Goal: Task Accomplishment & Management: Manage account settings

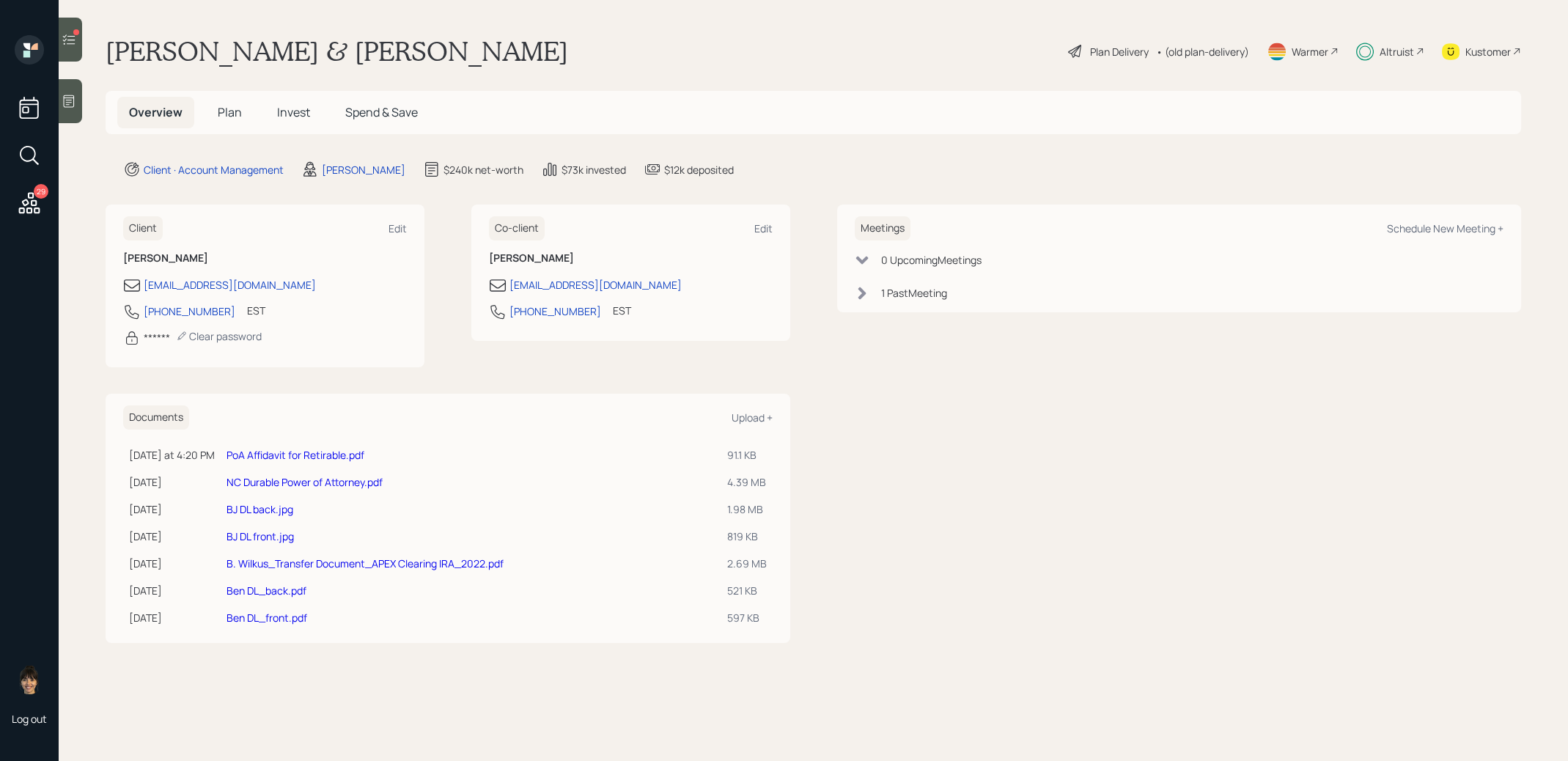
click at [298, 111] on span "Invest" at bounding box center [293, 112] width 33 height 16
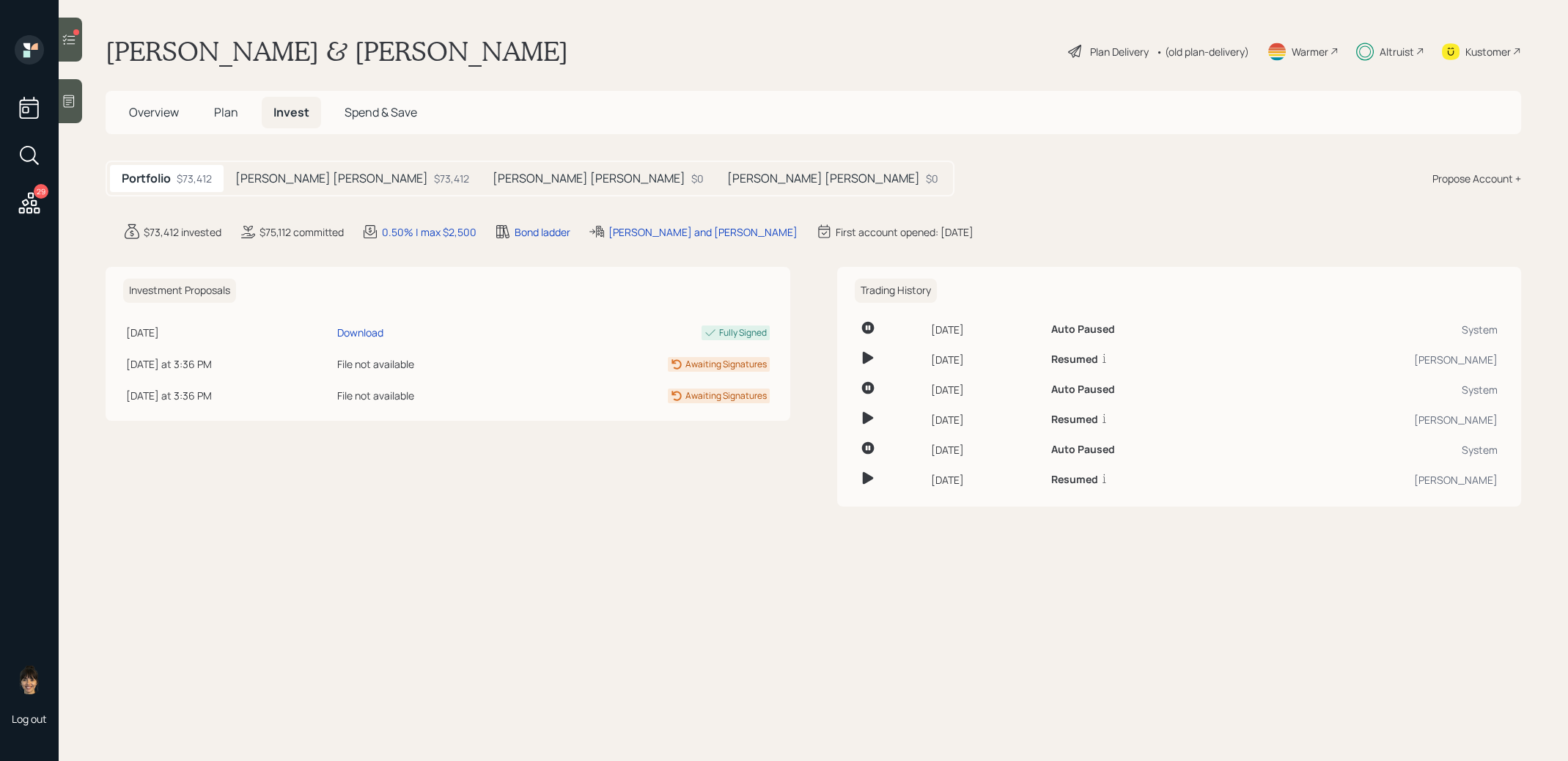
click at [492, 180] on h5 "[PERSON_NAME] [PERSON_NAME]" at bounding box center [588, 178] width 193 height 14
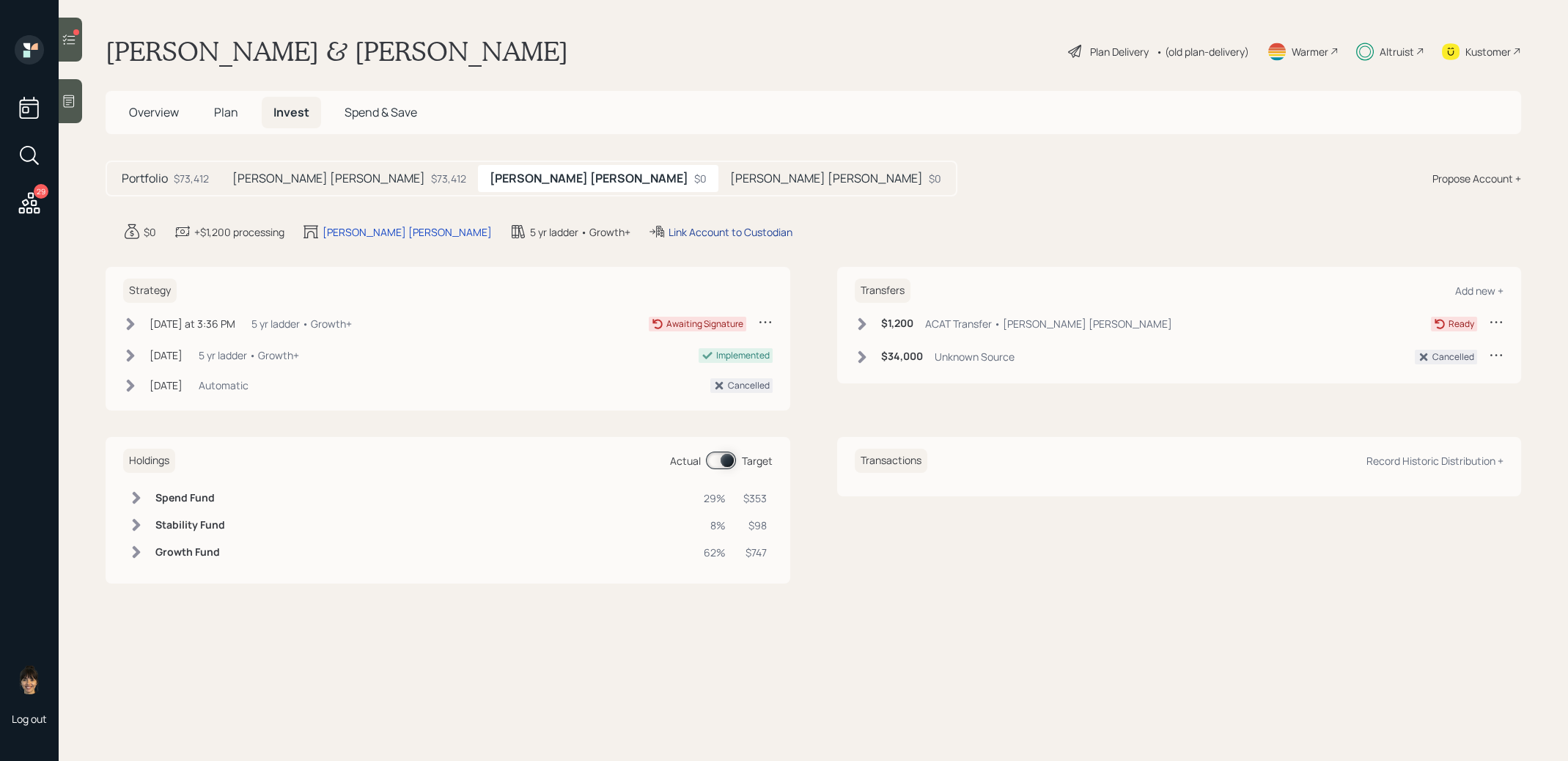
click at [668, 231] on div "Link Account to Custodian" at bounding box center [730, 232] width 124 height 15
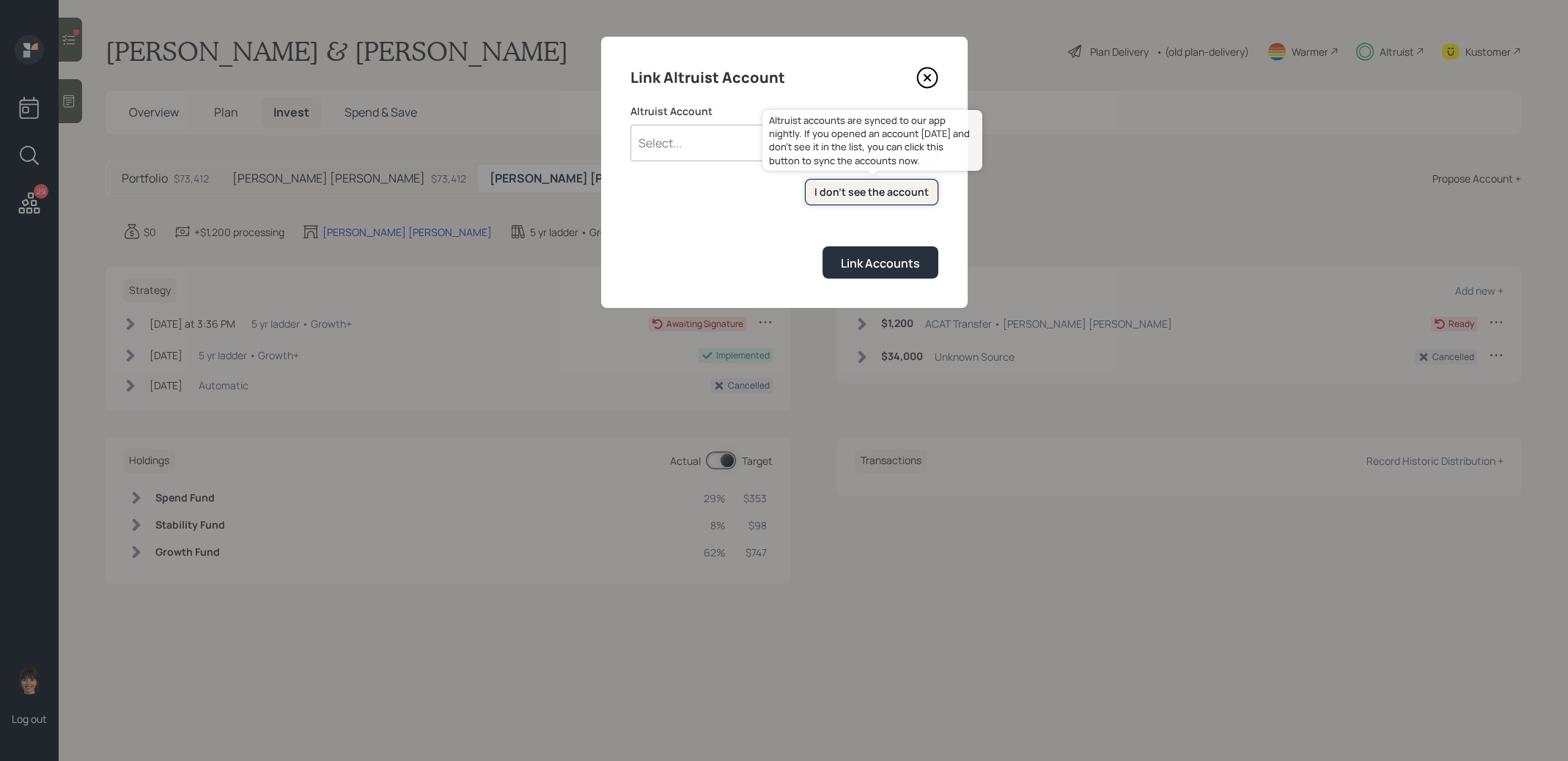
click at [883, 186] on div "I don't see the account" at bounding box center [872, 192] width 114 height 14
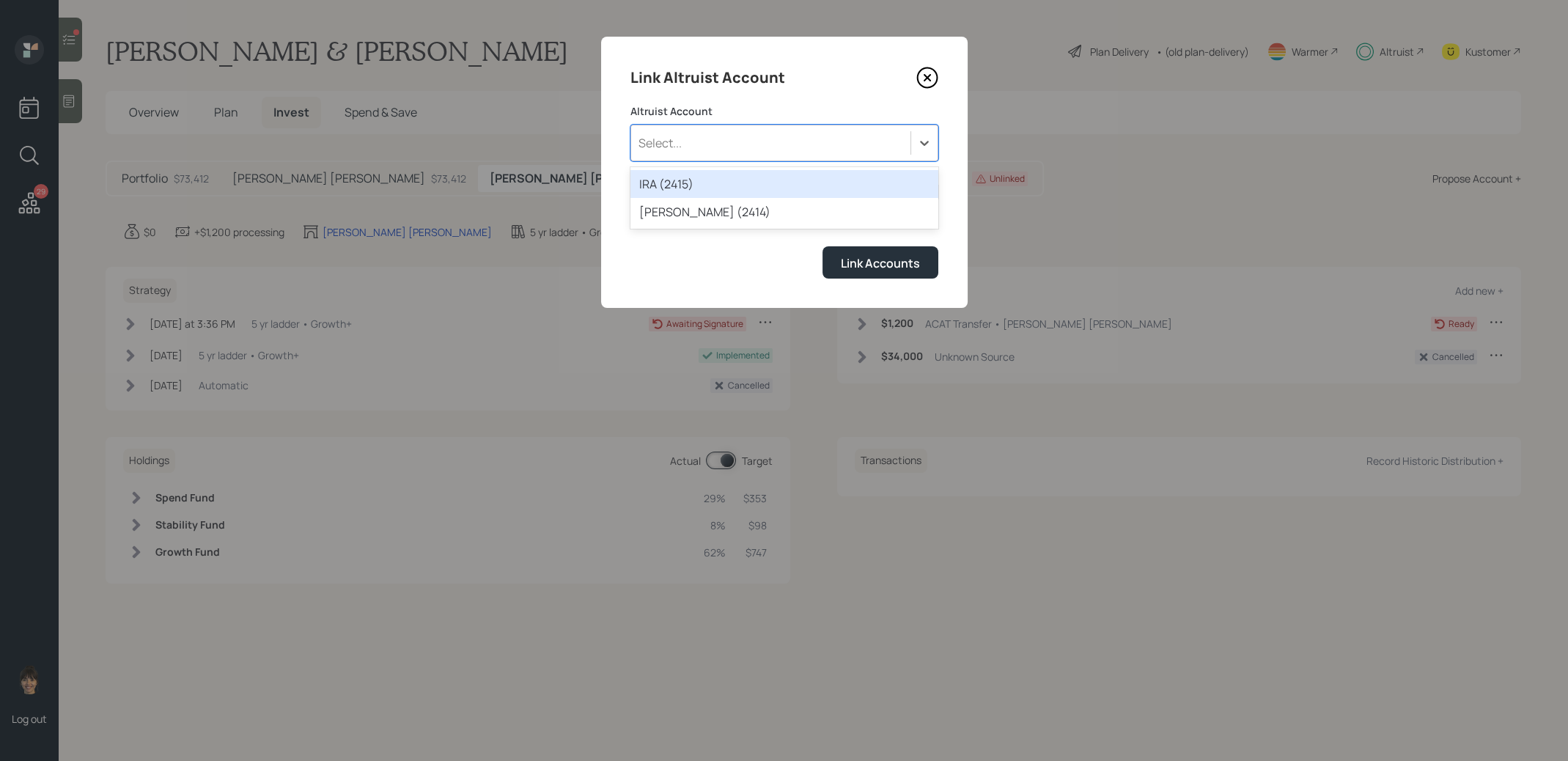
click at [712, 145] on div "Select..." at bounding box center [770, 142] width 279 height 25
click at [709, 176] on div "IRA (2415)" at bounding box center [784, 183] width 308 height 28
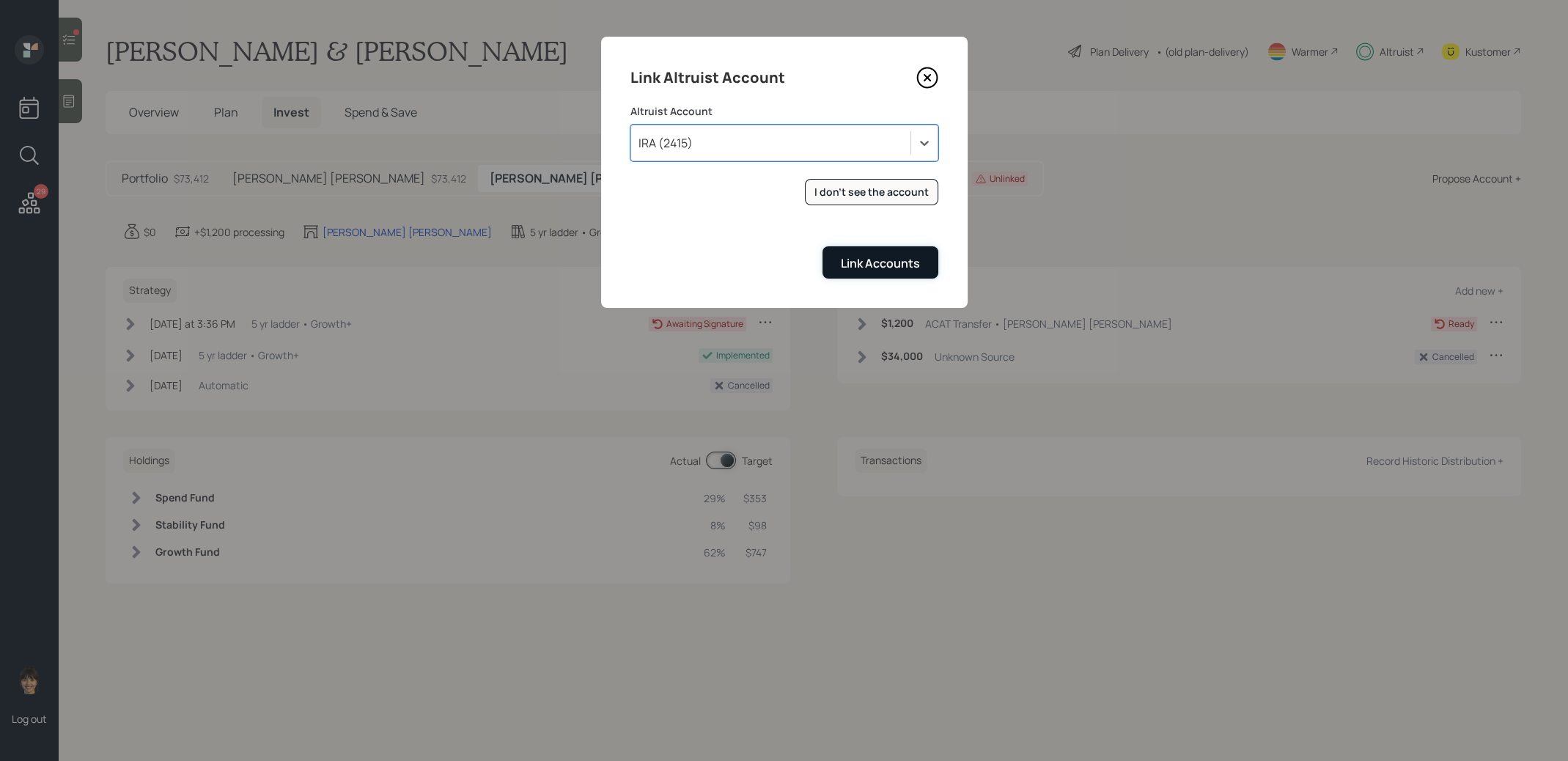
click at [858, 257] on div "Link Accounts" at bounding box center [881, 263] width 79 height 16
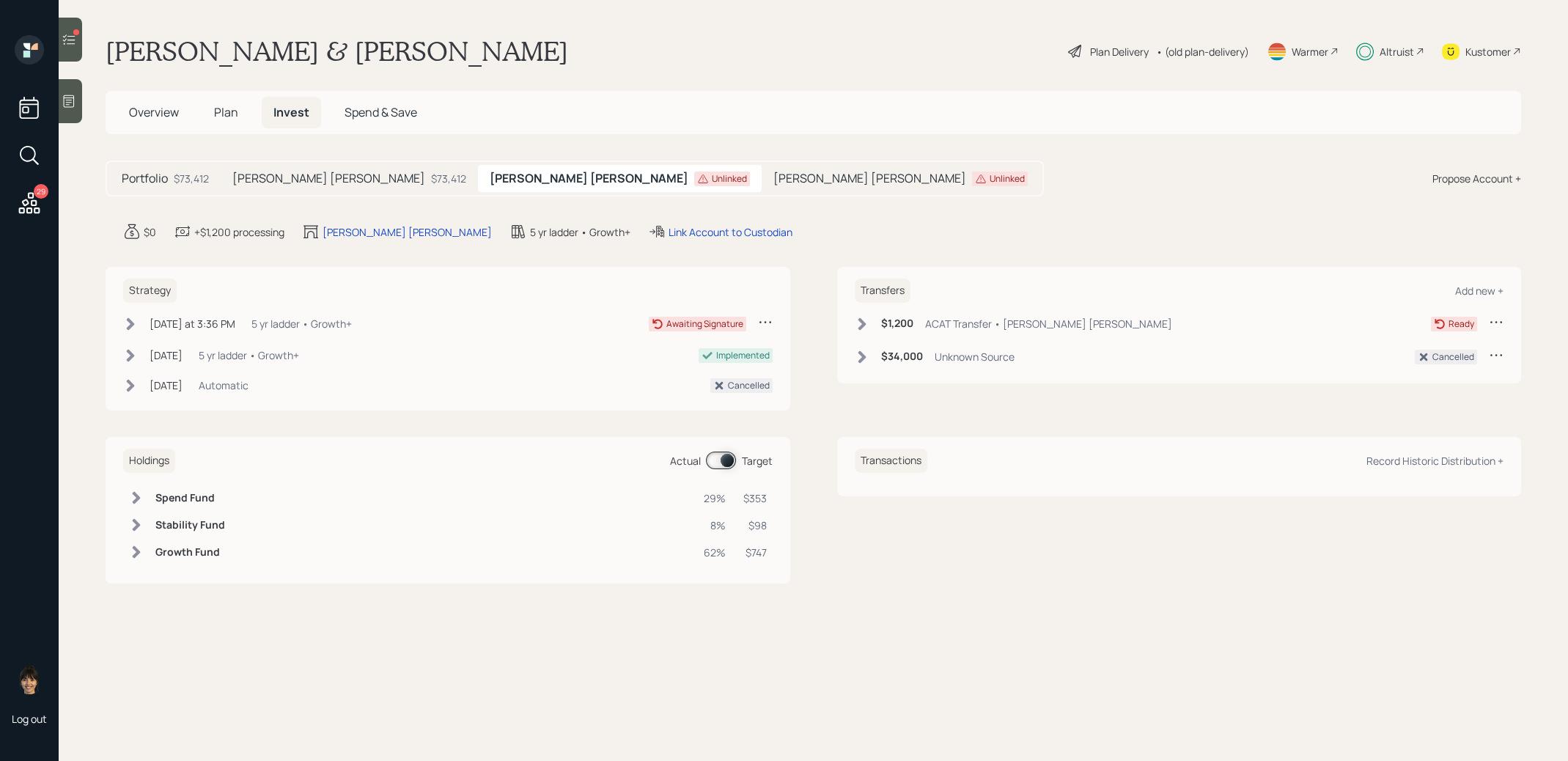
click at [864, 320] on icon at bounding box center [862, 323] width 14 height 14
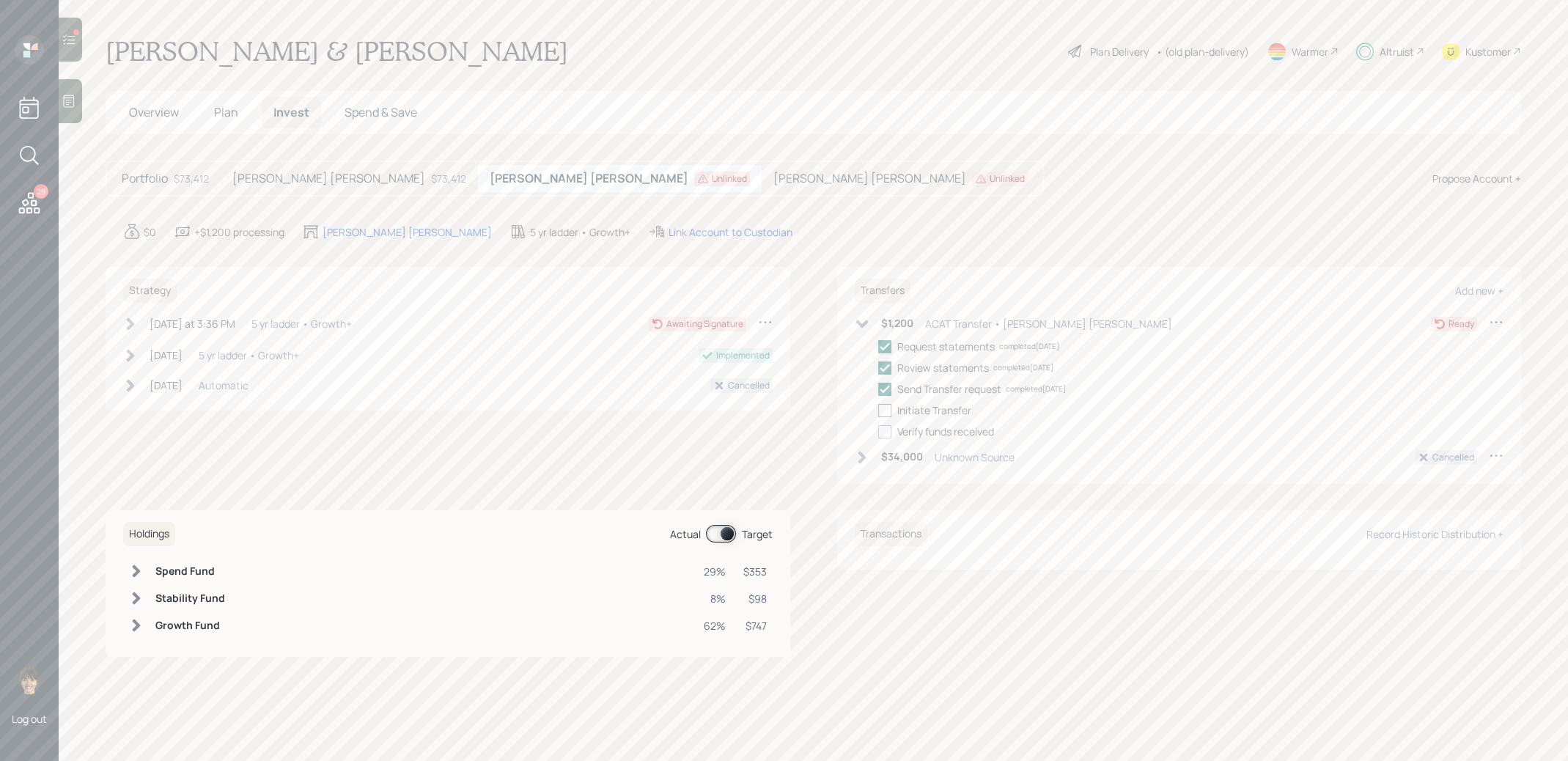
click at [884, 406] on div at bounding box center [884, 410] width 13 height 13
click at [878, 409] on input "checkbox" at bounding box center [878, 409] width 1 height 1
checkbox input "true"
click at [730, 174] on h5 "[PERSON_NAME] [PERSON_NAME]" at bounding box center [826, 178] width 193 height 14
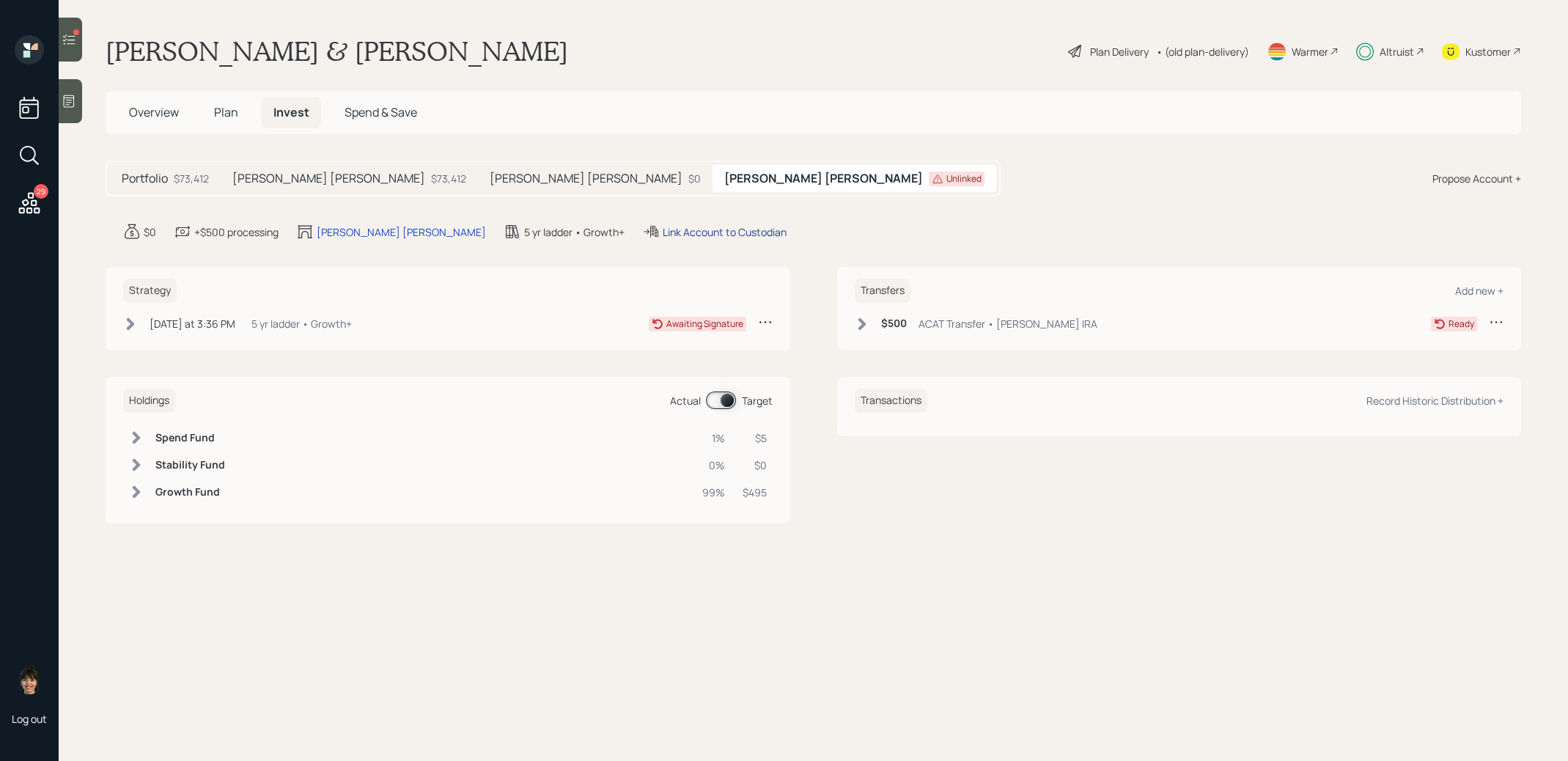
click at [663, 230] on div "Link Account to Custodian" at bounding box center [725, 232] width 124 height 15
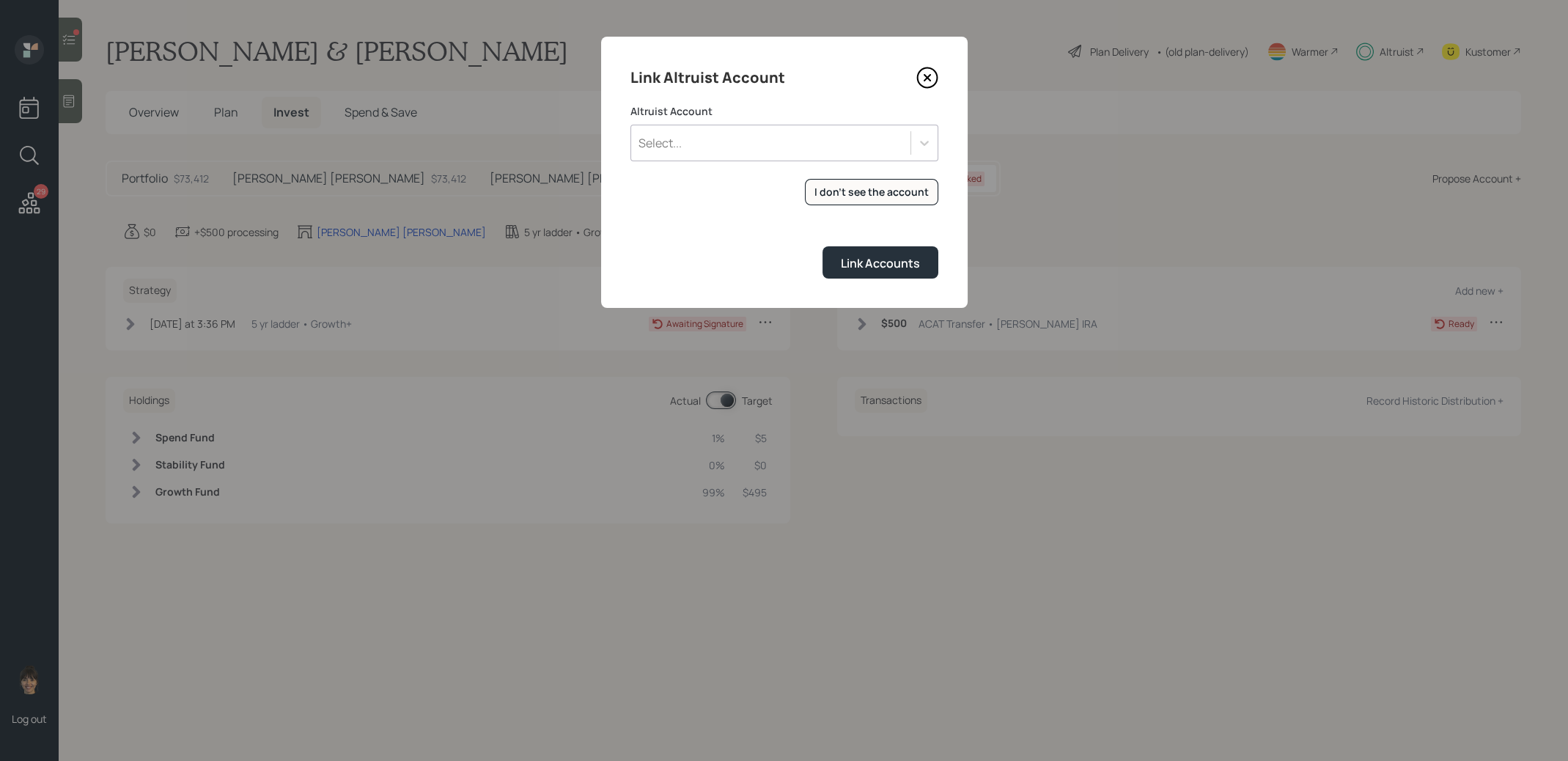
click at [725, 147] on div "Select..." at bounding box center [770, 142] width 279 height 25
click at [724, 178] on div "[PERSON_NAME] (2414)" at bounding box center [784, 183] width 308 height 28
click at [849, 256] on div "Link Accounts" at bounding box center [881, 263] width 79 height 16
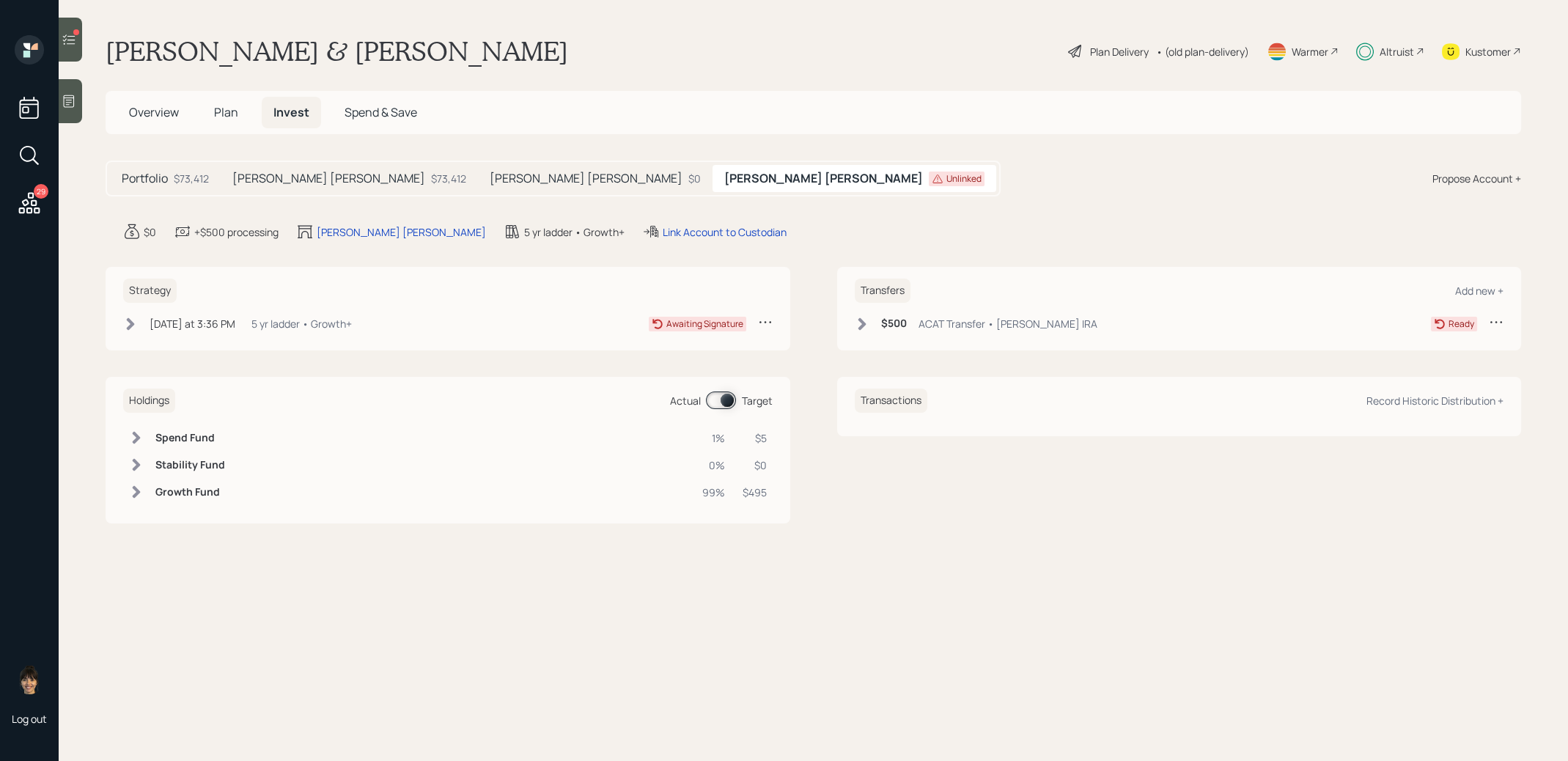
click at [860, 317] on icon at bounding box center [862, 323] width 8 height 12
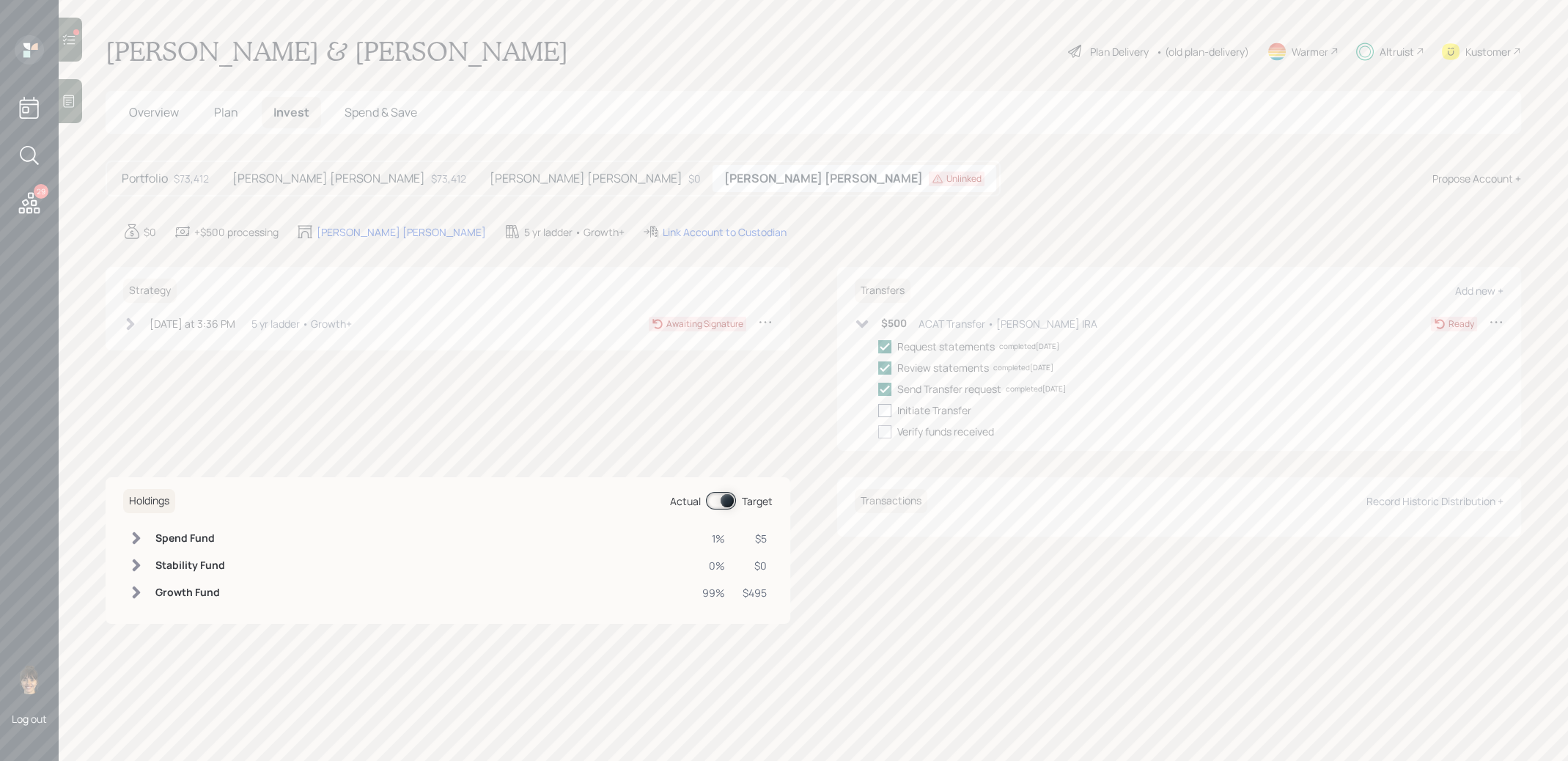
click at [885, 410] on div at bounding box center [884, 410] width 13 height 13
click at [878, 410] on input "checkbox" at bounding box center [878, 409] width 1 height 1
checkbox input "true"
